Goal: Task Accomplishment & Management: Use online tool/utility

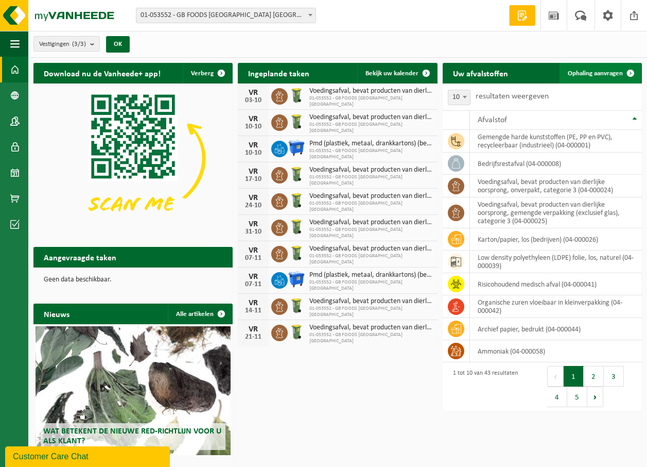
click at [590, 73] on span "Ophaling aanvragen" at bounding box center [595, 73] width 55 height 7
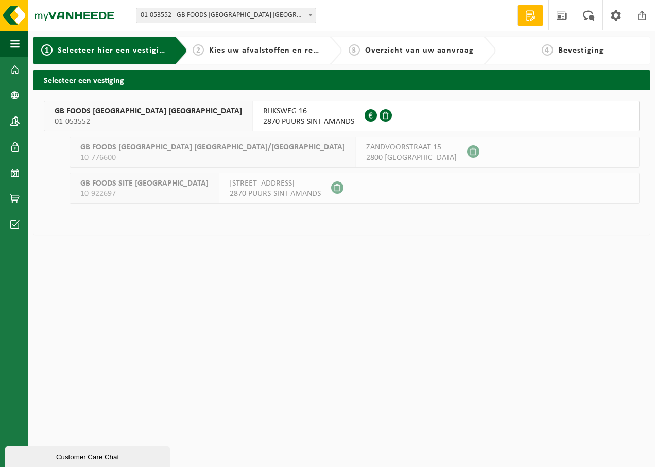
click at [263, 118] on span "2870 PUURS-SINT-AMANDS" at bounding box center [308, 121] width 91 height 10
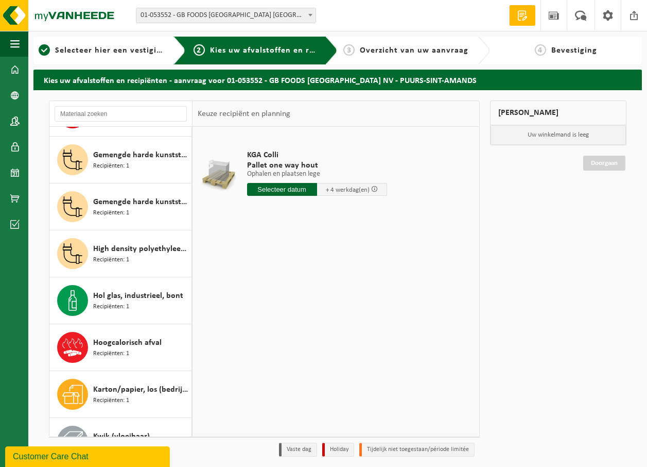
scroll to position [463, 0]
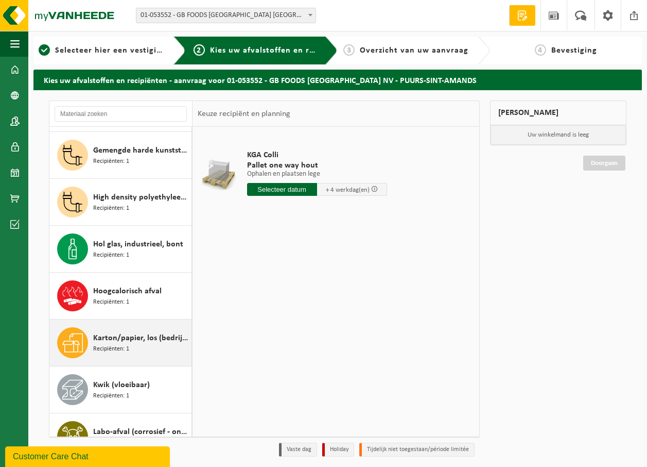
click at [110, 338] on span "Karton/papier, los (bedrijven)" at bounding box center [141, 338] width 96 height 12
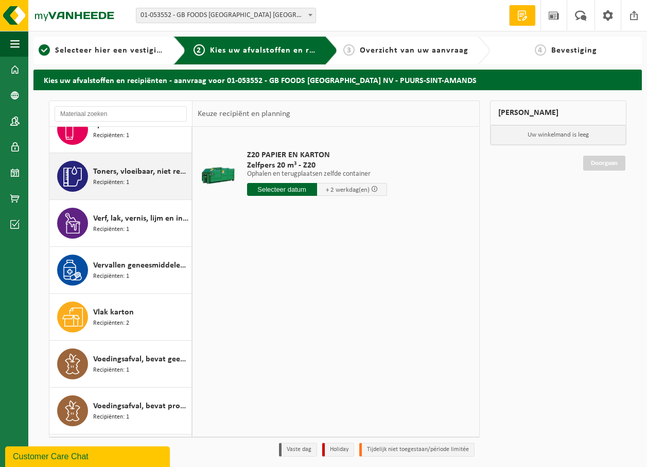
scroll to position [1429, 0]
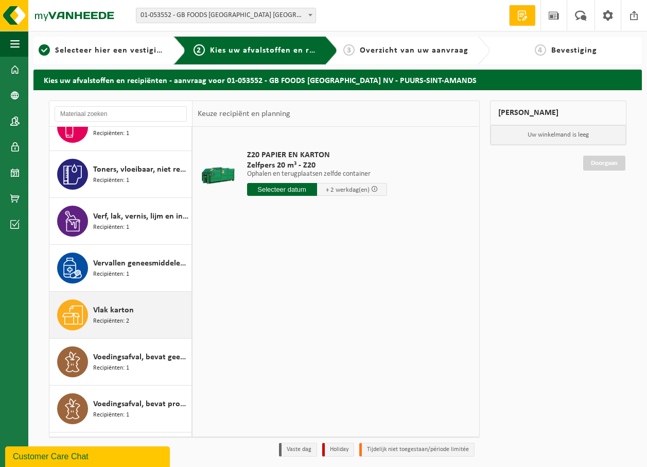
click at [113, 318] on span "Recipiënten: 2" at bounding box center [111, 321] width 36 height 10
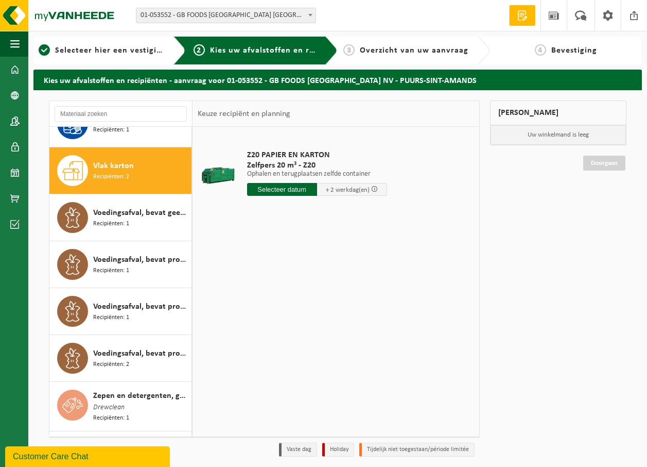
scroll to position [1593, 0]
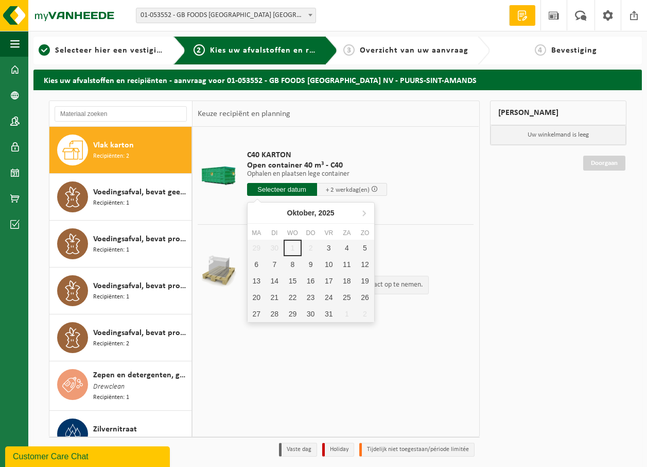
click at [262, 192] on input "text" at bounding box center [282, 189] width 70 height 13
click at [322, 246] on div "3" at bounding box center [329, 247] width 18 height 16
type input "Van 2025-10-03"
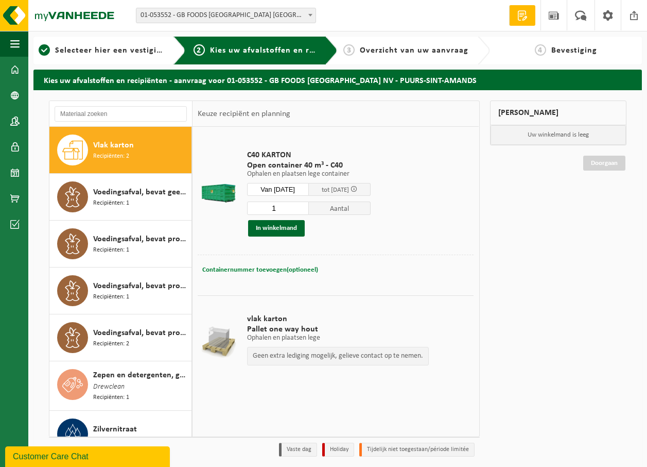
click at [277, 264] on button "Containernummer toevoegen(optioneel) Annuleren" at bounding box center [260, 270] width 118 height 14
type input "C40 960"
click at [274, 231] on button "In winkelmand" at bounding box center [276, 228] width 57 height 16
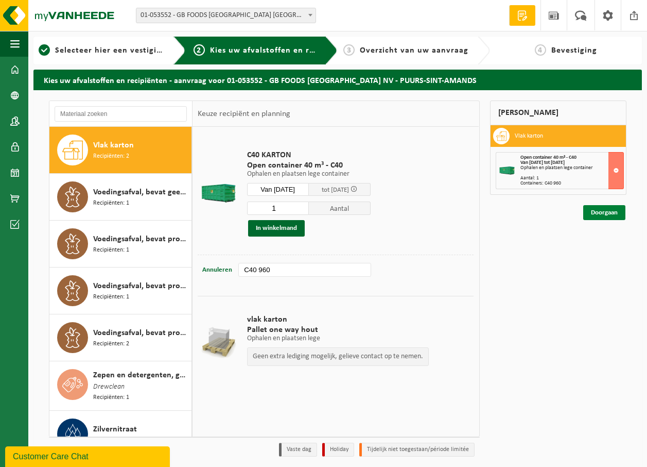
click at [604, 212] on link "Doorgaan" at bounding box center [604, 212] width 42 height 15
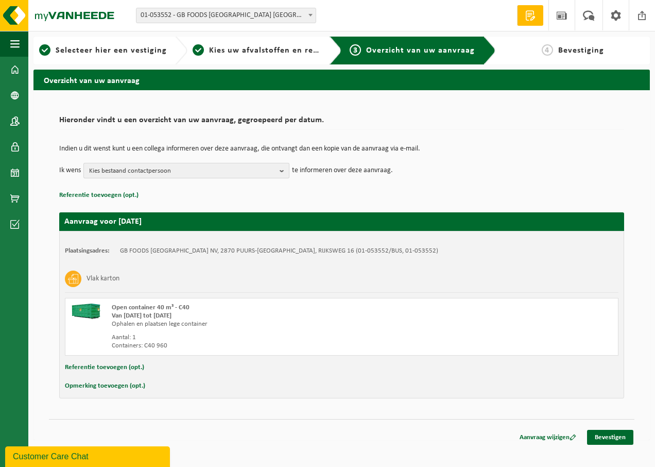
click at [285, 171] on b "button" at bounding box center [284, 170] width 9 height 14
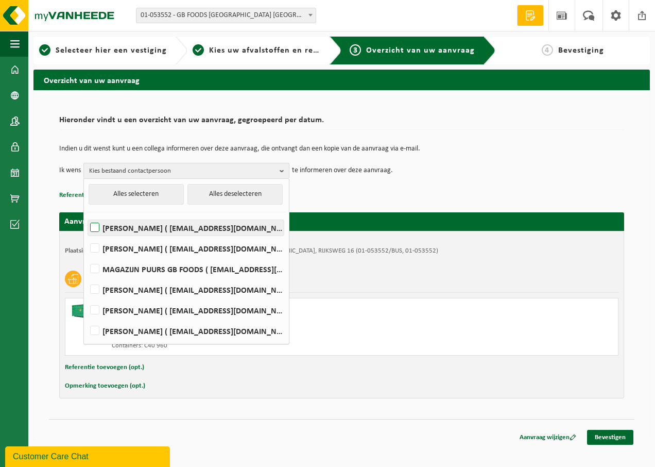
click at [97, 227] on label "Devy De Keersmaeker ( devy_dekeersmaeker@thegbfoods.com )" at bounding box center [186, 227] width 196 height 15
click at [87, 215] on input "Devy De Keersmaeker ( devy_dekeersmaeker@thegbfoods.com )" at bounding box center [86, 214] width 1 height 1
checkbox input "true"
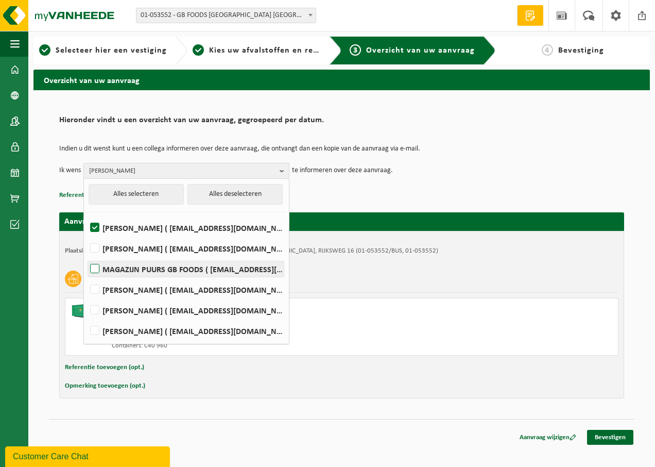
click at [93, 272] on label "MAGAZIJN PUURS GB FOODS ( puurs.magazijn@thegbfoods.com )" at bounding box center [186, 268] width 196 height 15
click at [87, 256] on input "MAGAZIJN PUURS GB FOODS ( puurs.magazijn@thegbfoods.com )" at bounding box center [86, 255] width 1 height 1
checkbox input "true"
click at [604, 432] on link "Bevestigen" at bounding box center [610, 436] width 46 height 15
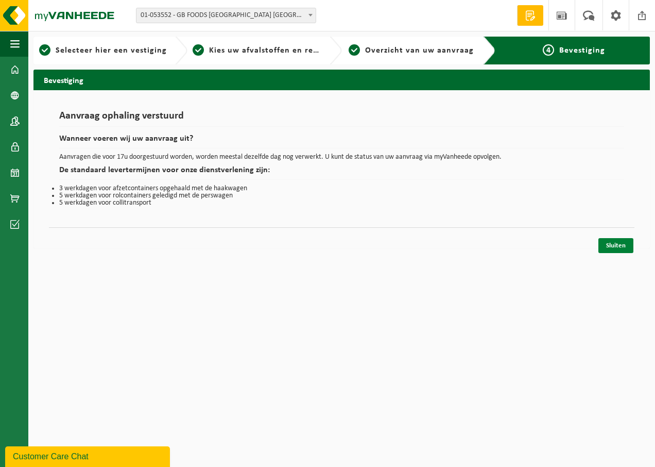
click at [617, 248] on link "Sluiten" at bounding box center [615, 245] width 35 height 15
